Goal: Find specific page/section: Find specific page/section

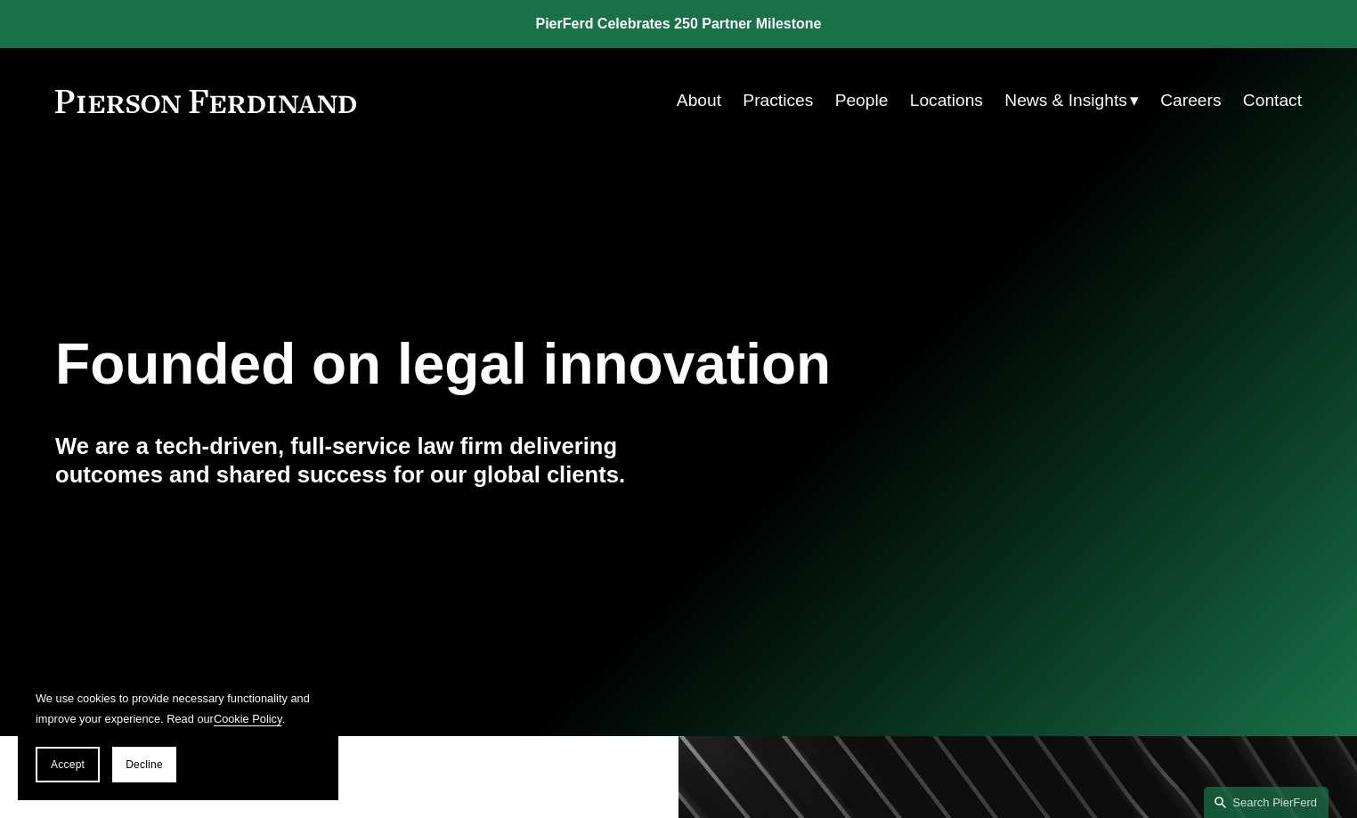
click at [828, 104] on nav "About Practices People Locations News & Insights News Insights Blogs Careers Co…" at bounding box center [989, 101] width 625 height 34
click at [835, 105] on link "People" at bounding box center [861, 101] width 53 height 34
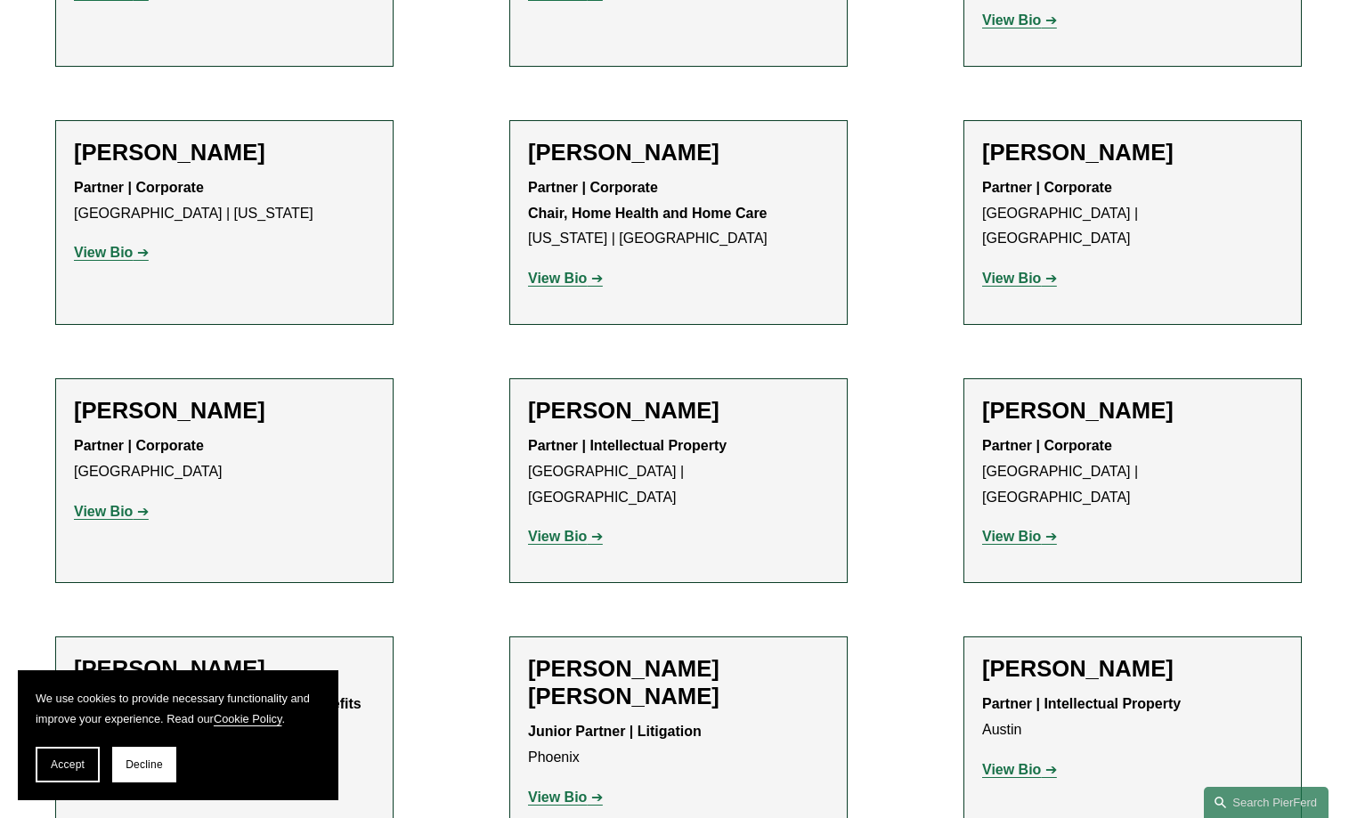
scroll to position [18686, 0]
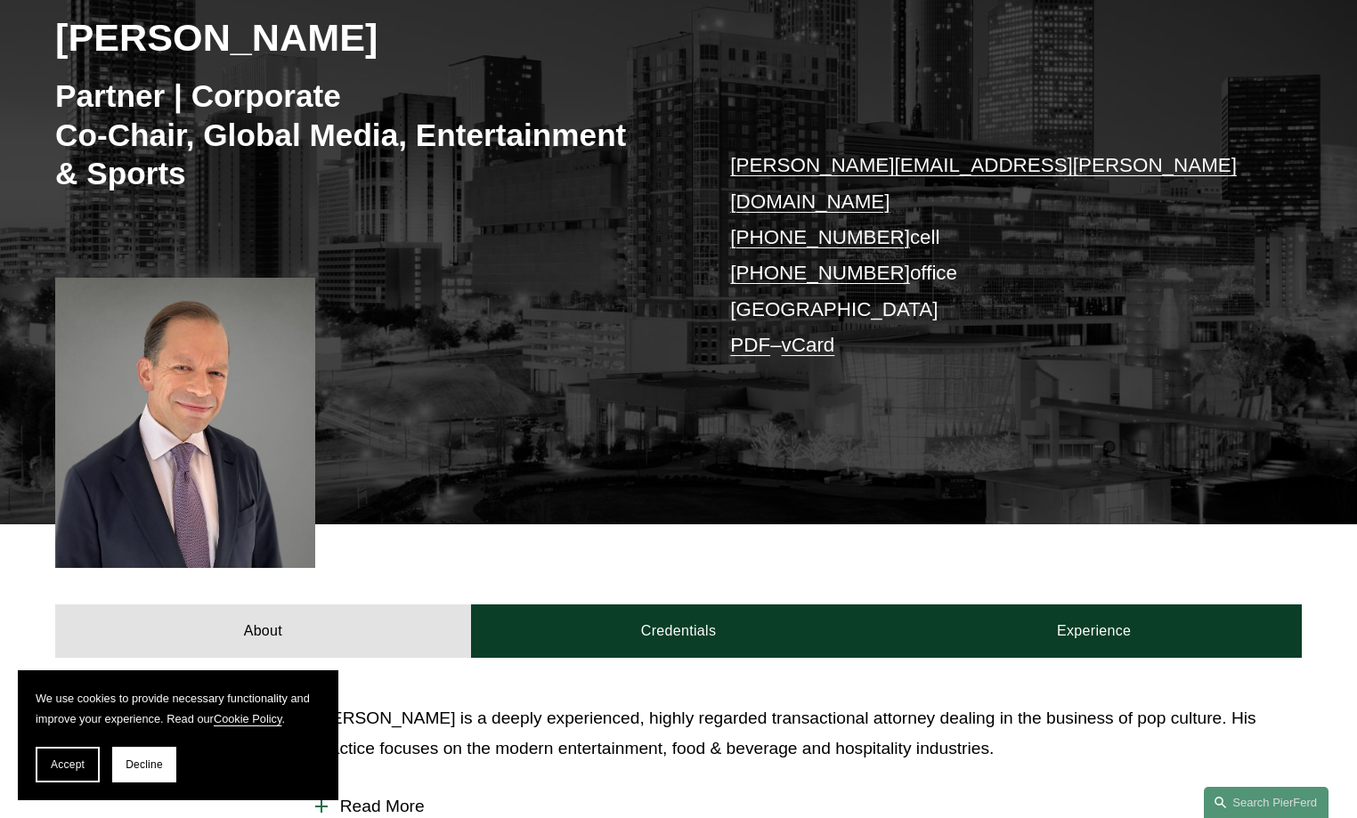
scroll to position [344, 0]
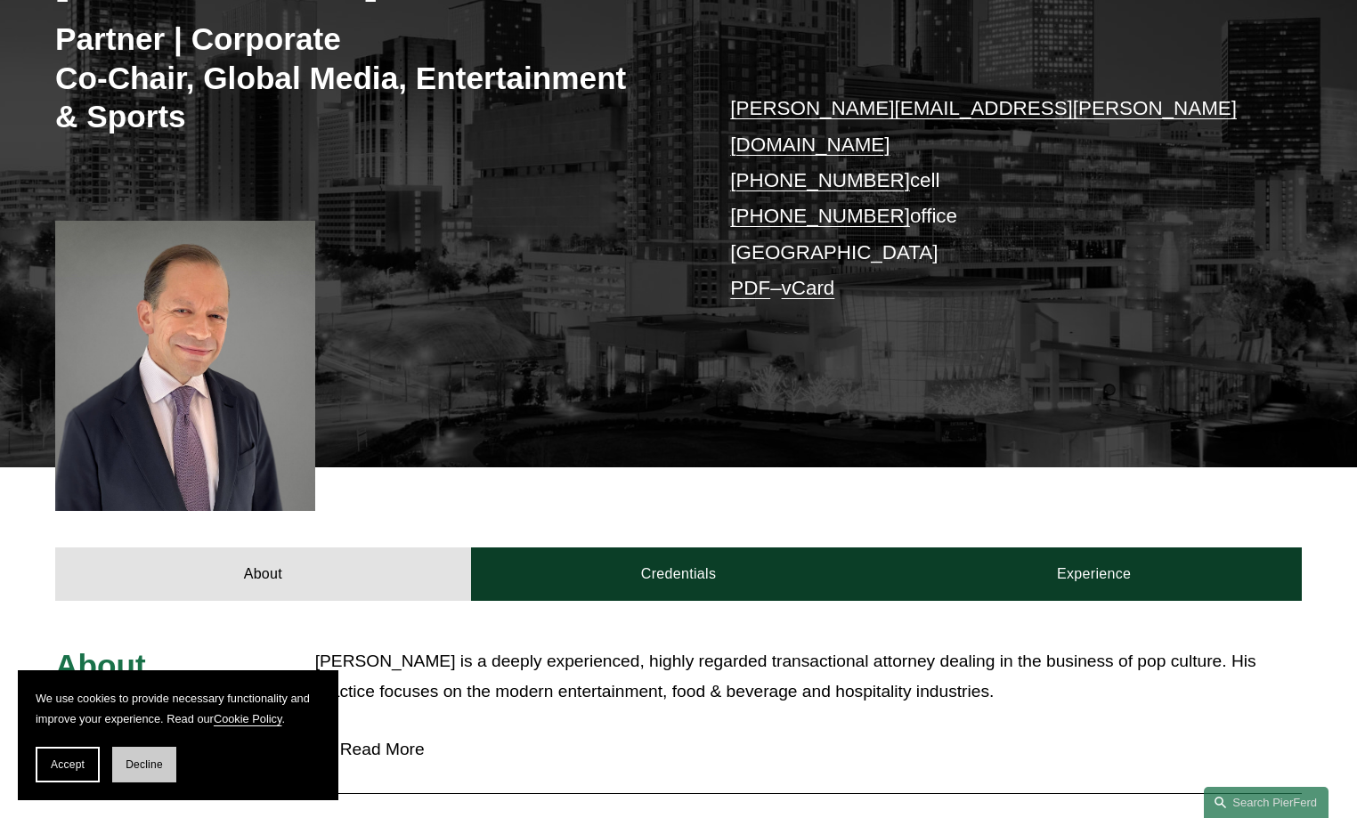
click at [152, 758] on span "Decline" at bounding box center [144, 764] width 37 height 12
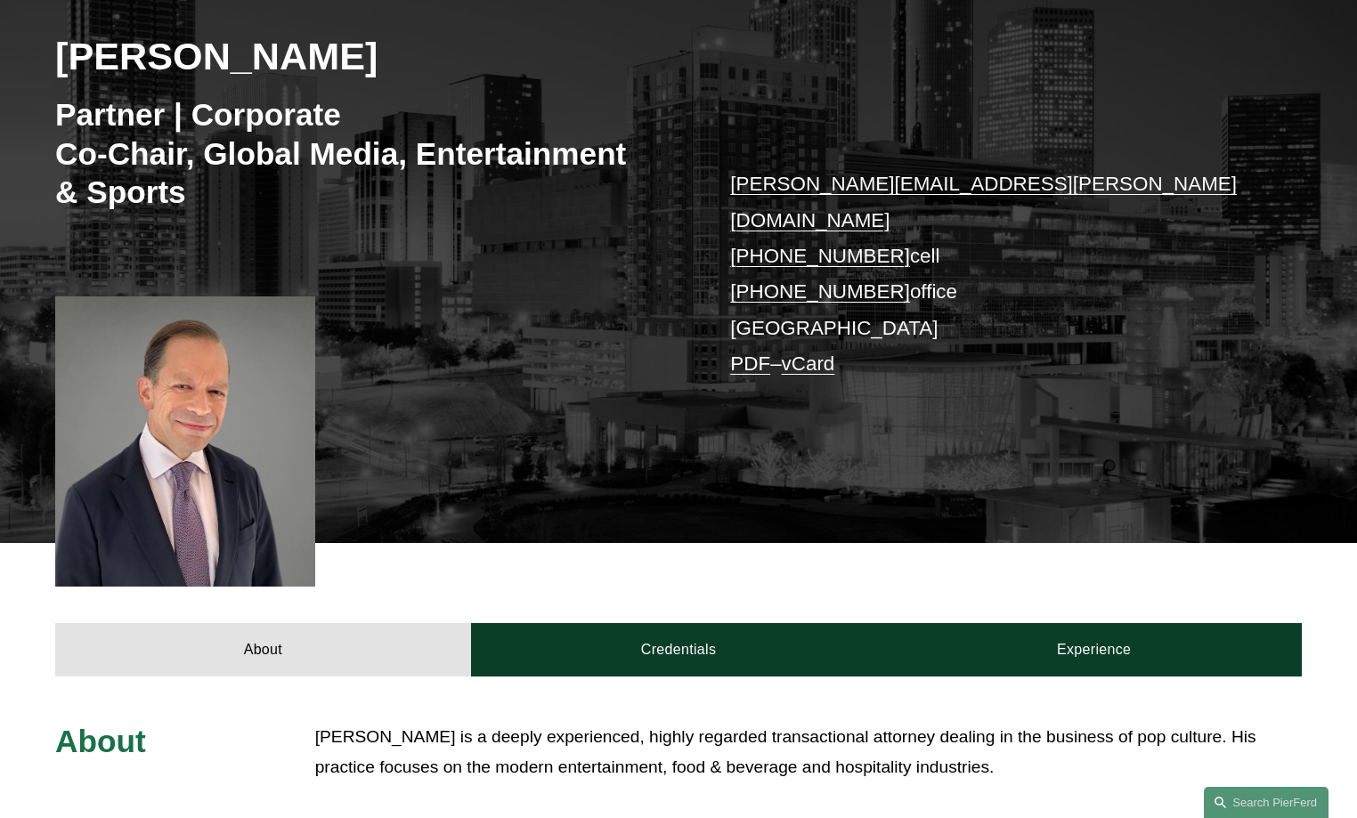
scroll to position [0, 0]
